Goal: Communication & Community: Ask a question

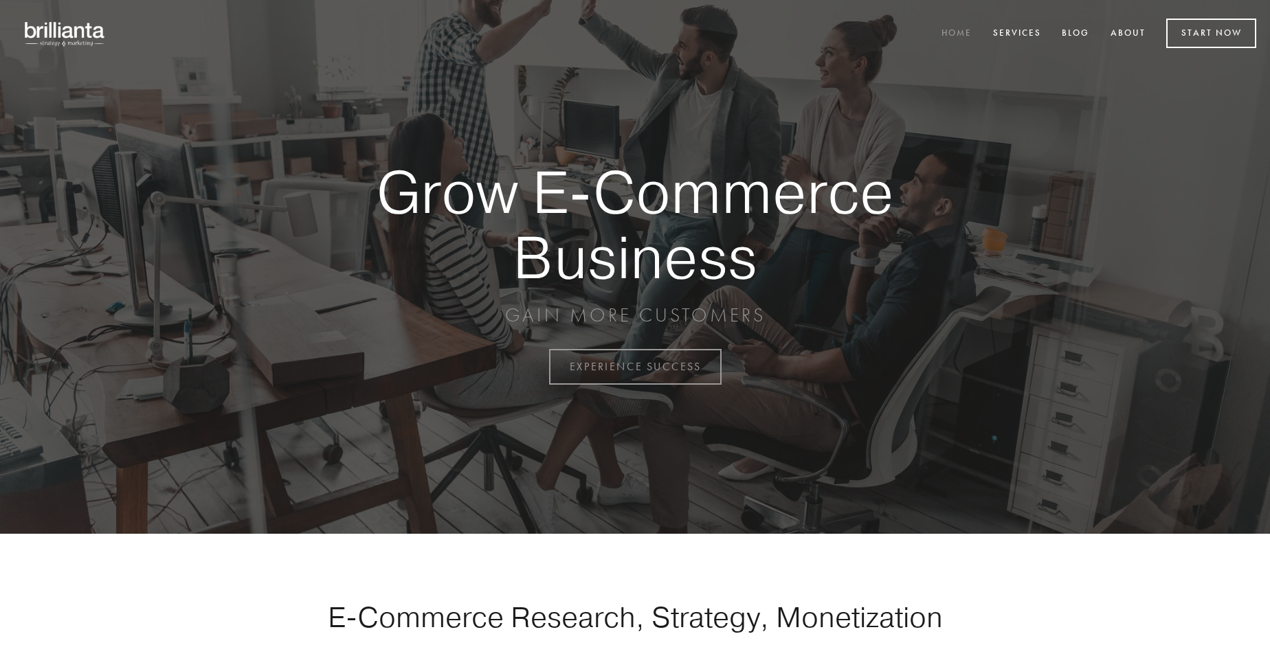
scroll to position [3603, 0]
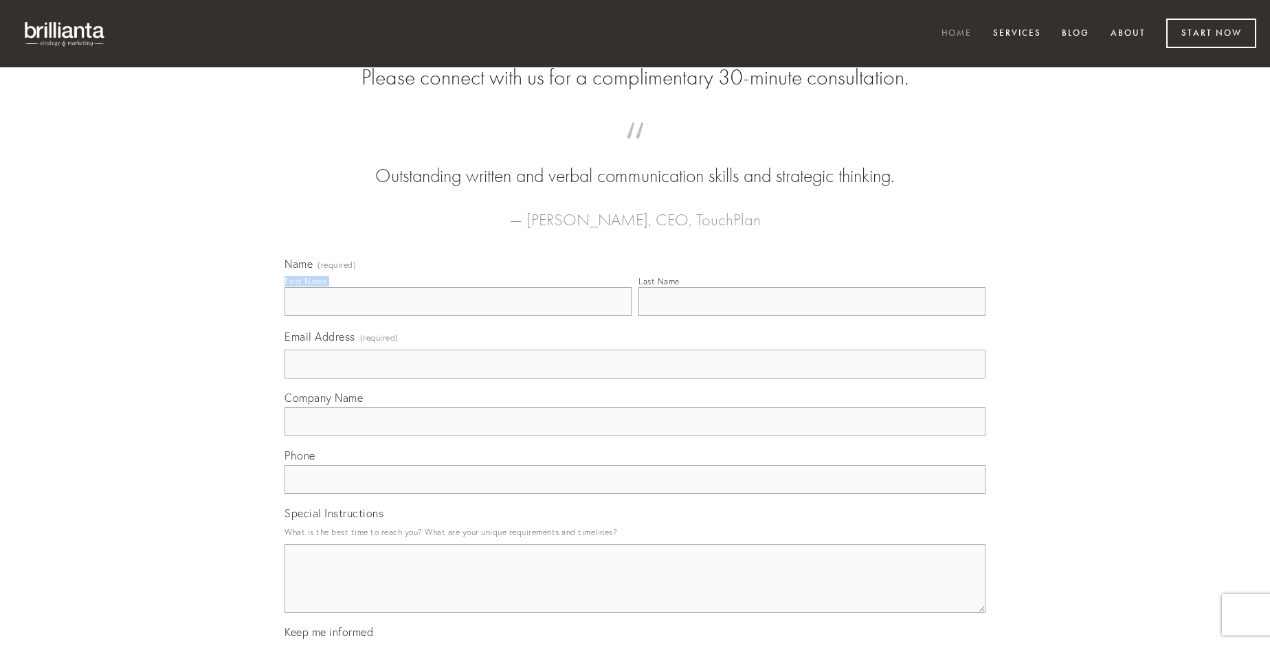
type input "[PERSON_NAME]"
click at [812, 316] on input "Last Name" at bounding box center [812, 301] width 347 height 29
type input "[PERSON_NAME]"
click at [635, 379] on input "Email Address (required)" at bounding box center [635, 364] width 701 height 29
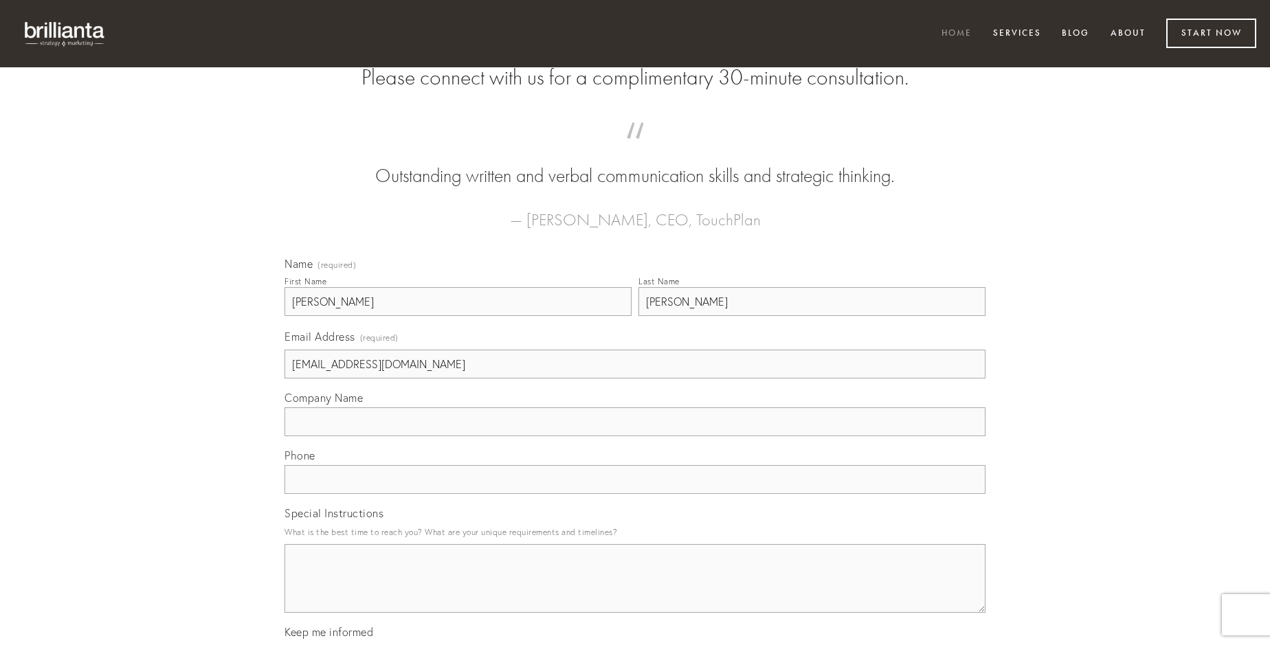
type input "[EMAIL_ADDRESS][DOMAIN_NAME]"
click at [635, 436] on input "Company Name" at bounding box center [635, 422] width 701 height 29
type input "alter"
click at [635, 494] on input "text" at bounding box center [635, 479] width 701 height 29
click at [635, 591] on textarea "Special Instructions" at bounding box center [635, 578] width 701 height 69
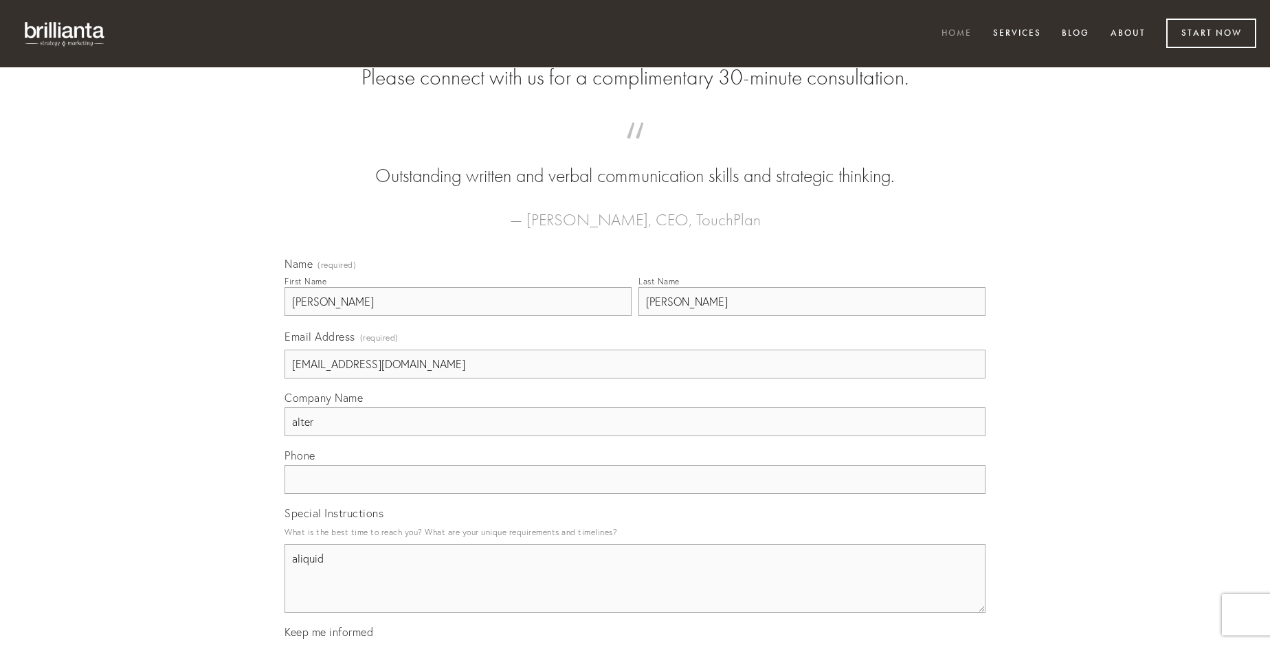
type textarea "aliquid"
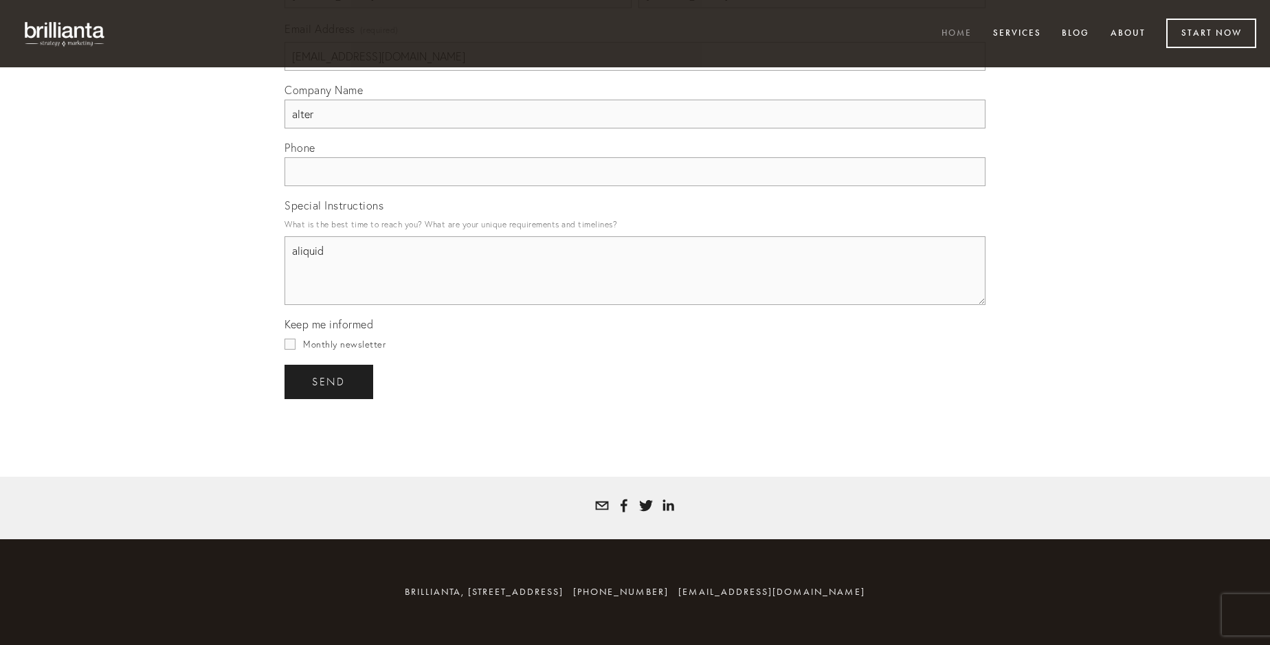
click at [330, 381] on span "send" at bounding box center [329, 382] width 34 height 12
